Goal: Task Accomplishment & Management: Use online tool/utility

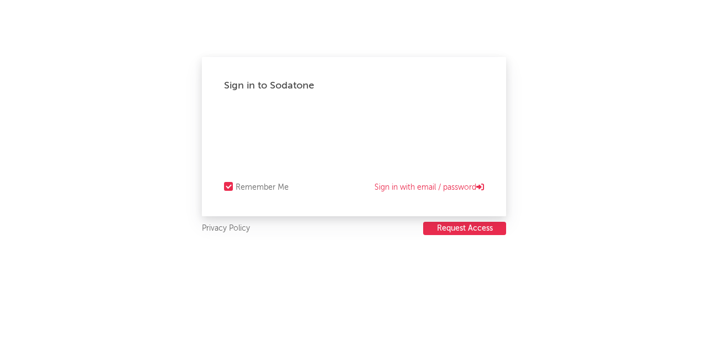
select select "other"
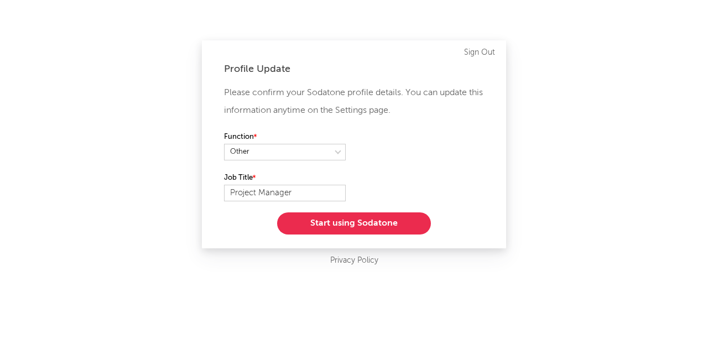
click at [386, 223] on button "Start using Sodatone" at bounding box center [354, 224] width 154 height 22
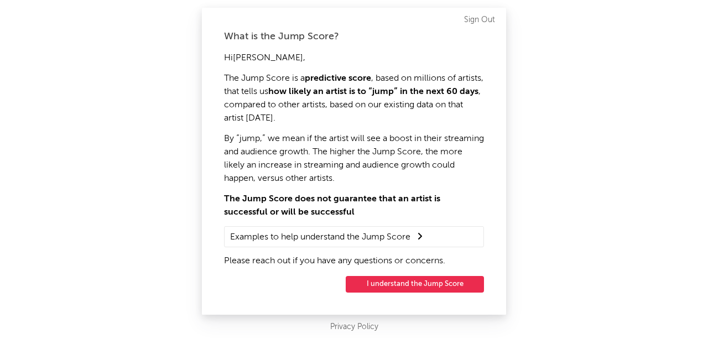
click at [428, 281] on button "I understand the Jump Score" at bounding box center [415, 284] width 138 height 17
